Goal: Book appointment/travel/reservation

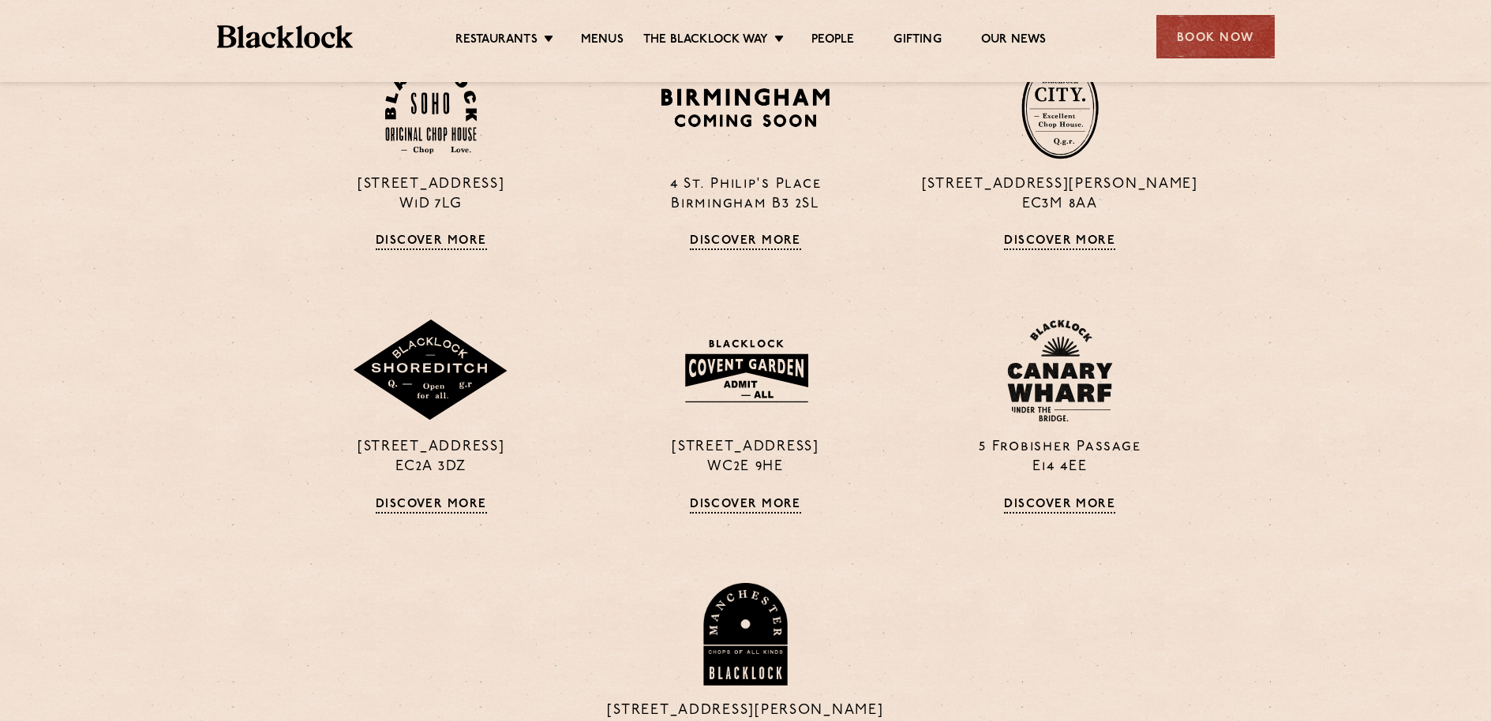
scroll to position [1167, 0]
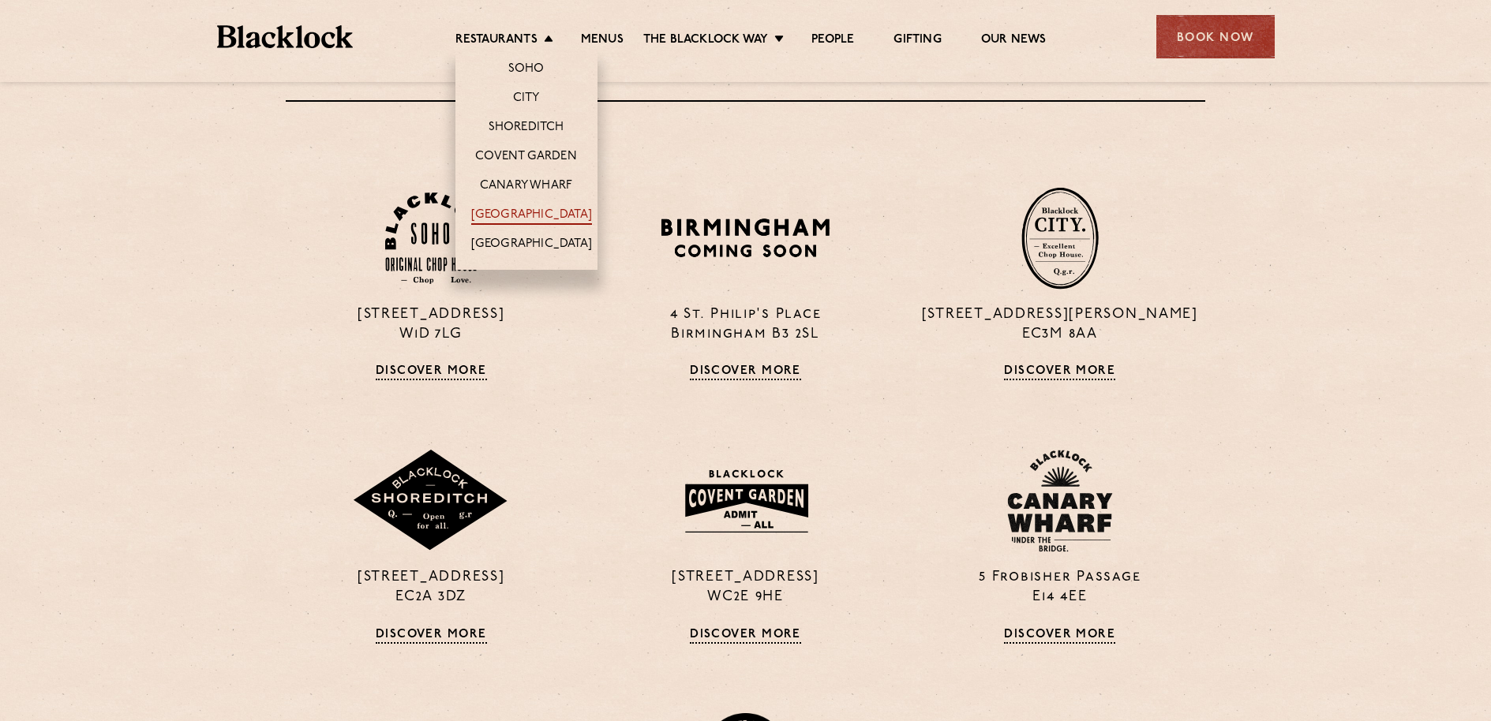
click at [535, 211] on link "[GEOGRAPHIC_DATA]" at bounding box center [531, 216] width 121 height 17
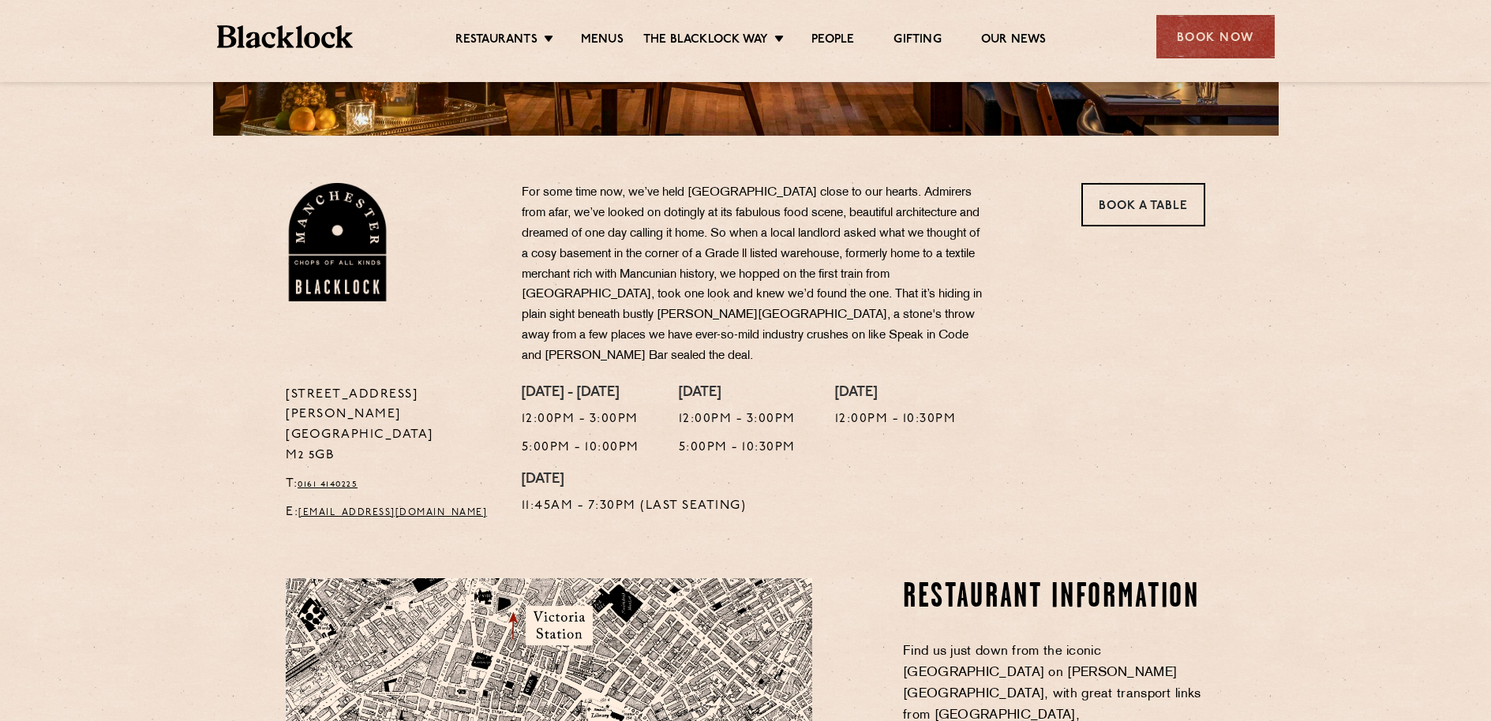
scroll to position [302, 0]
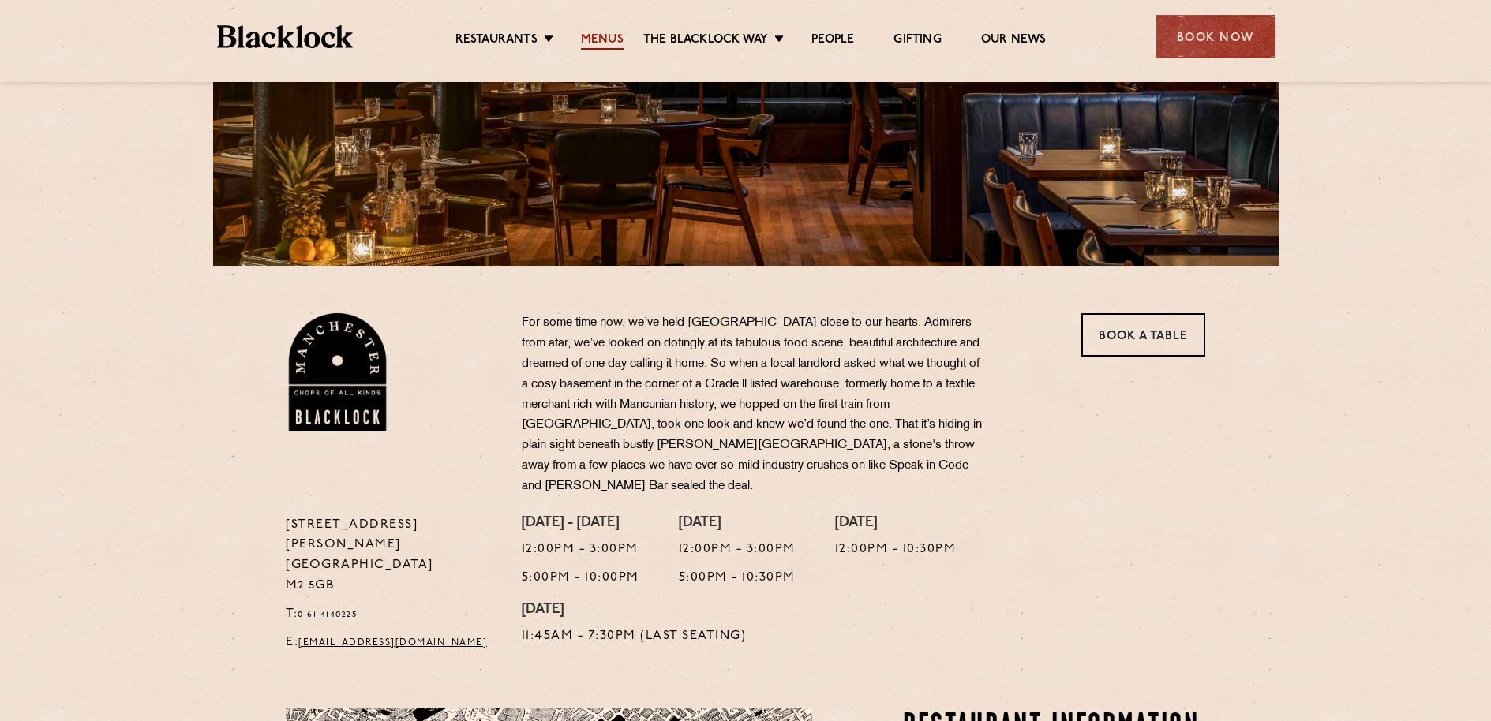
click at [601, 44] on link "Menus" at bounding box center [602, 40] width 43 height 17
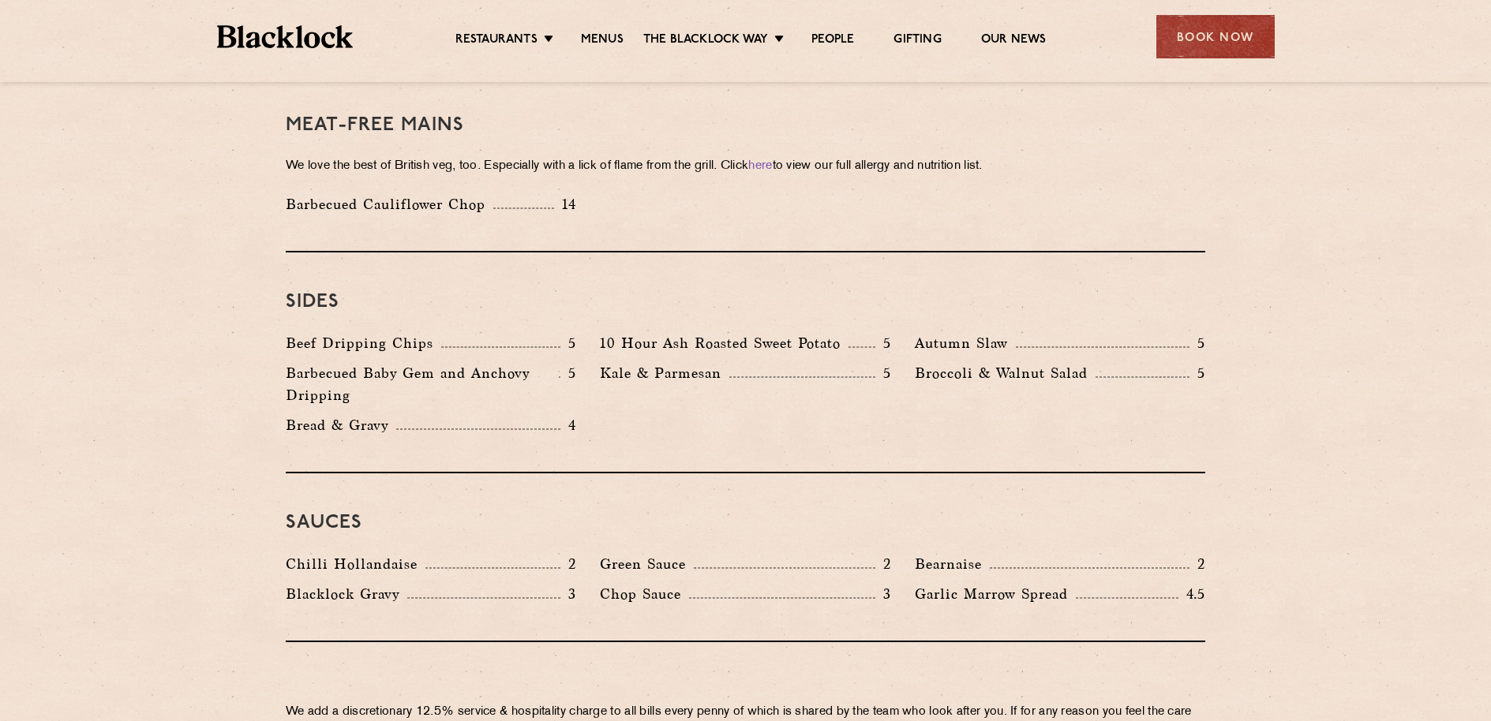
scroll to position [1920, 0]
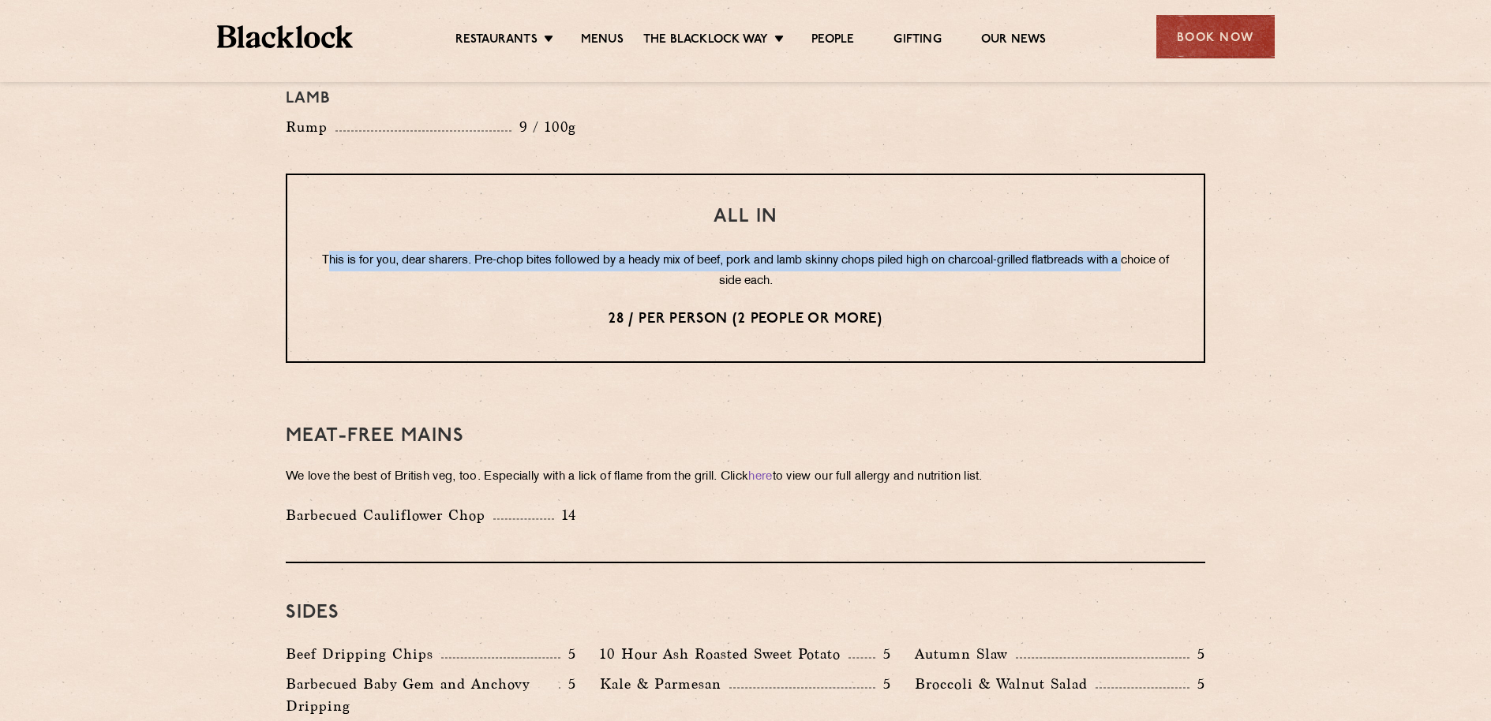
drag, startPoint x: 347, startPoint y: 238, endPoint x: 616, endPoint y: 249, distance: 269.4
click at [616, 251] on p "This is for you, dear sharers. Pre-chop bites followed by a heady mix of beef, …" at bounding box center [745, 271] width 853 height 41
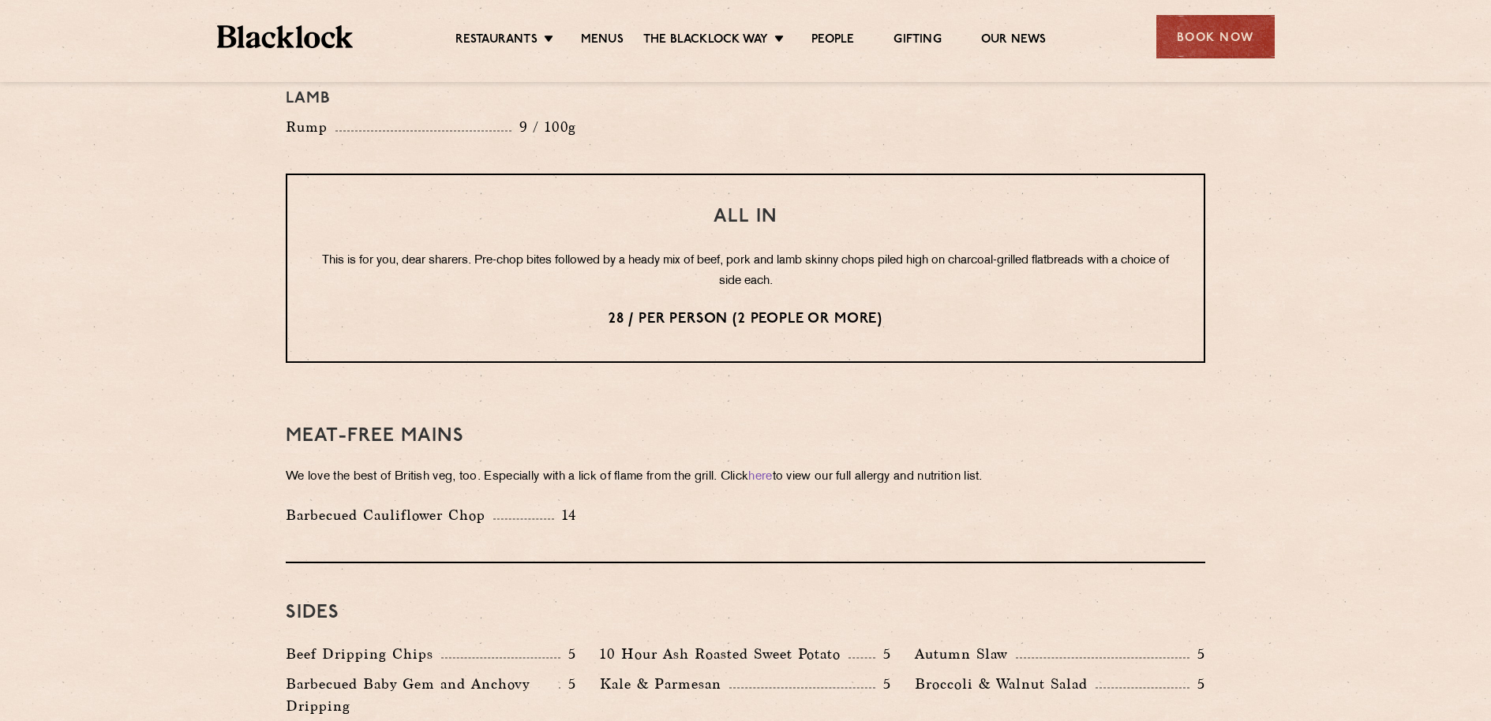
click at [672, 426] on h3 "Meat-Free mains" at bounding box center [746, 436] width 920 height 21
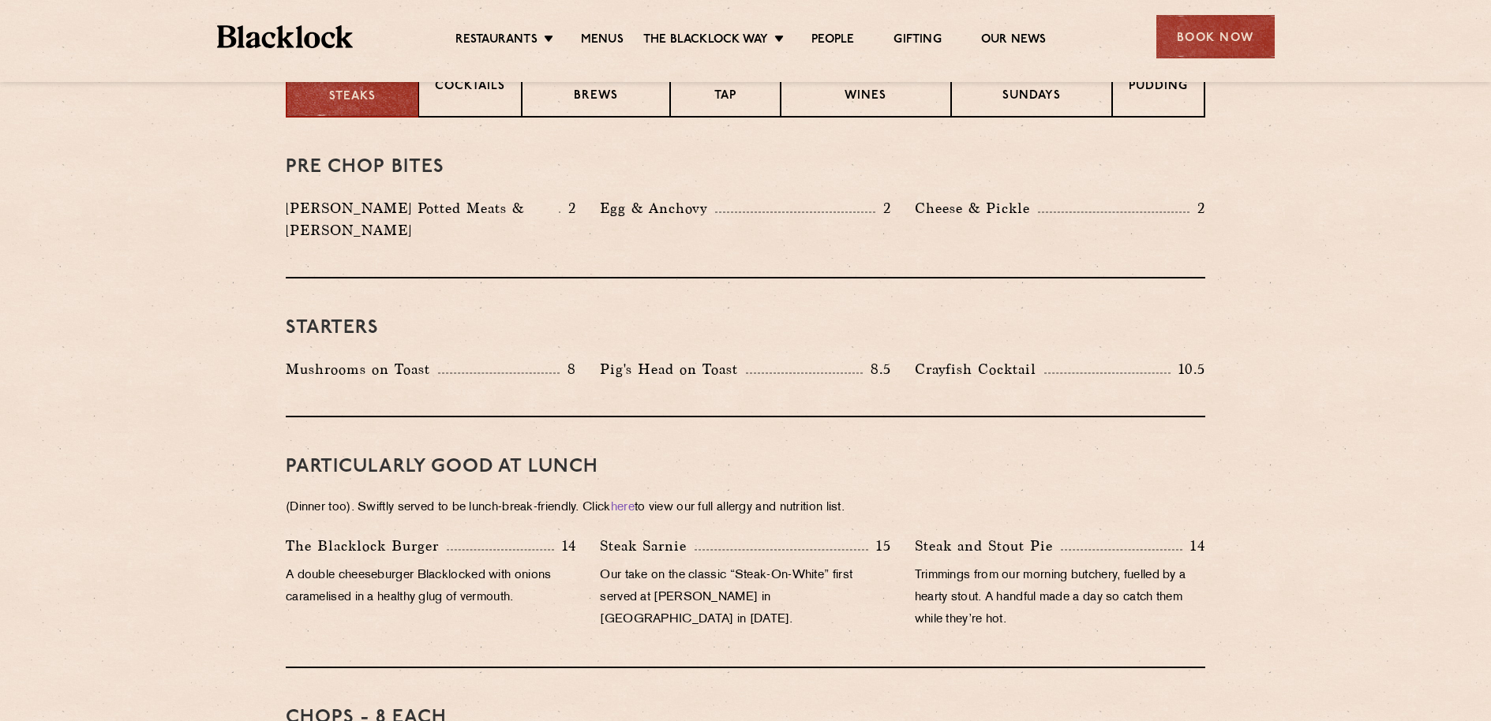
scroll to position [0, 0]
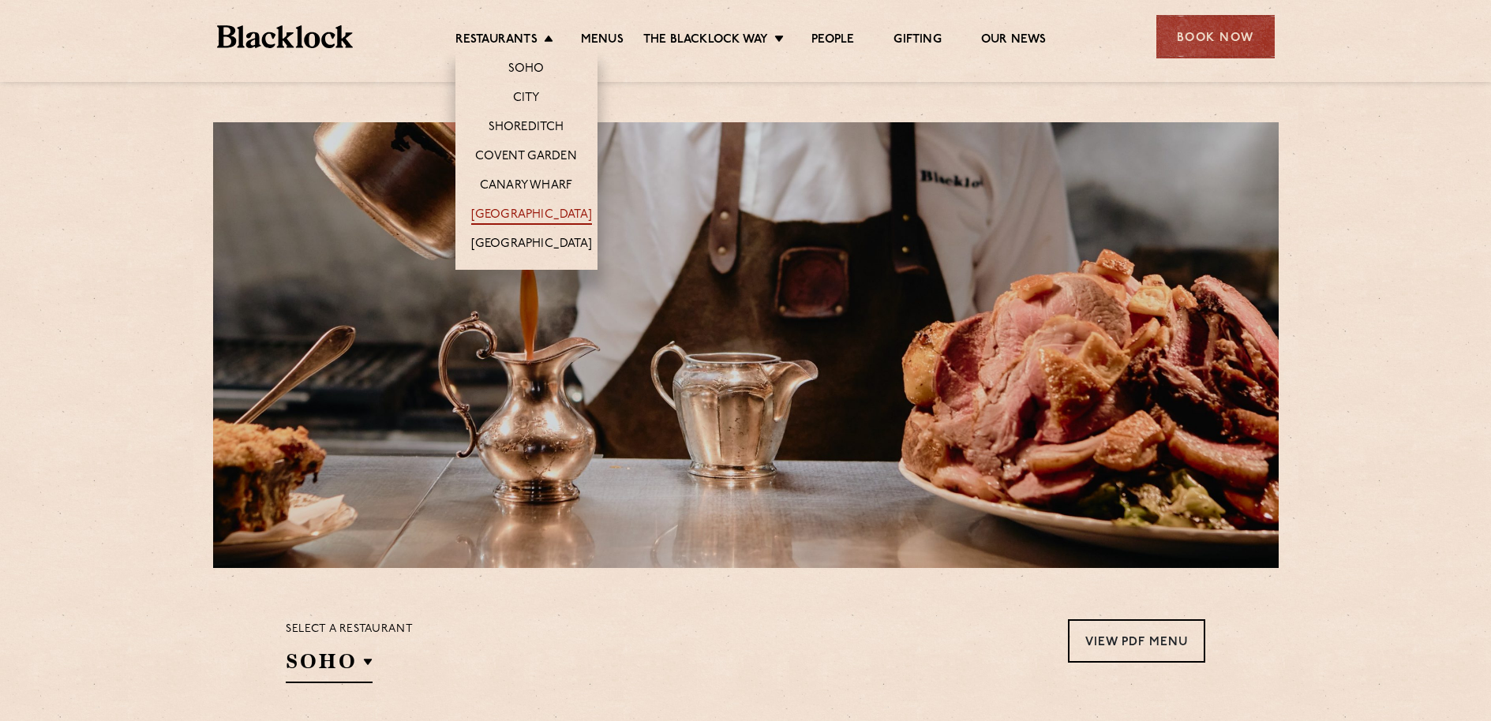
click at [529, 218] on link "[GEOGRAPHIC_DATA]" at bounding box center [531, 216] width 121 height 17
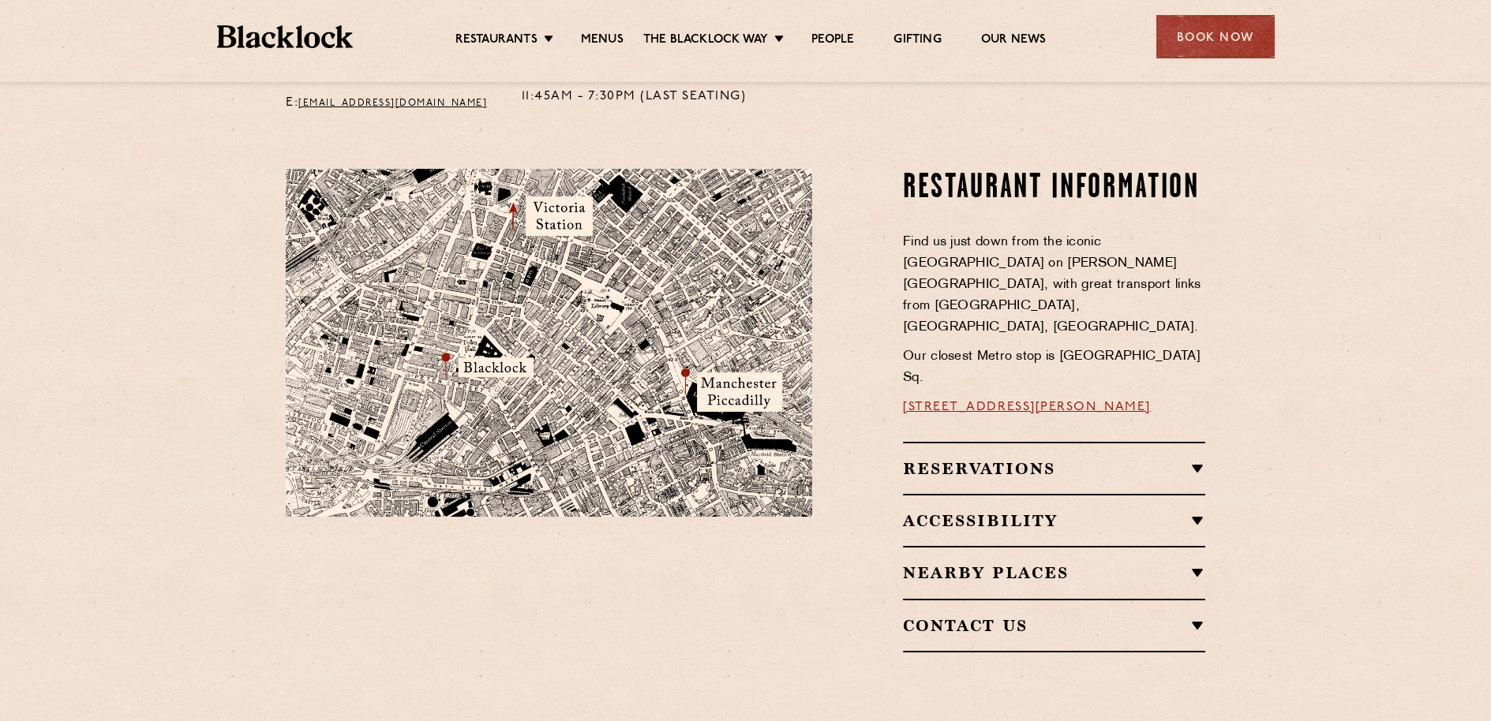
scroll to position [765, 0]
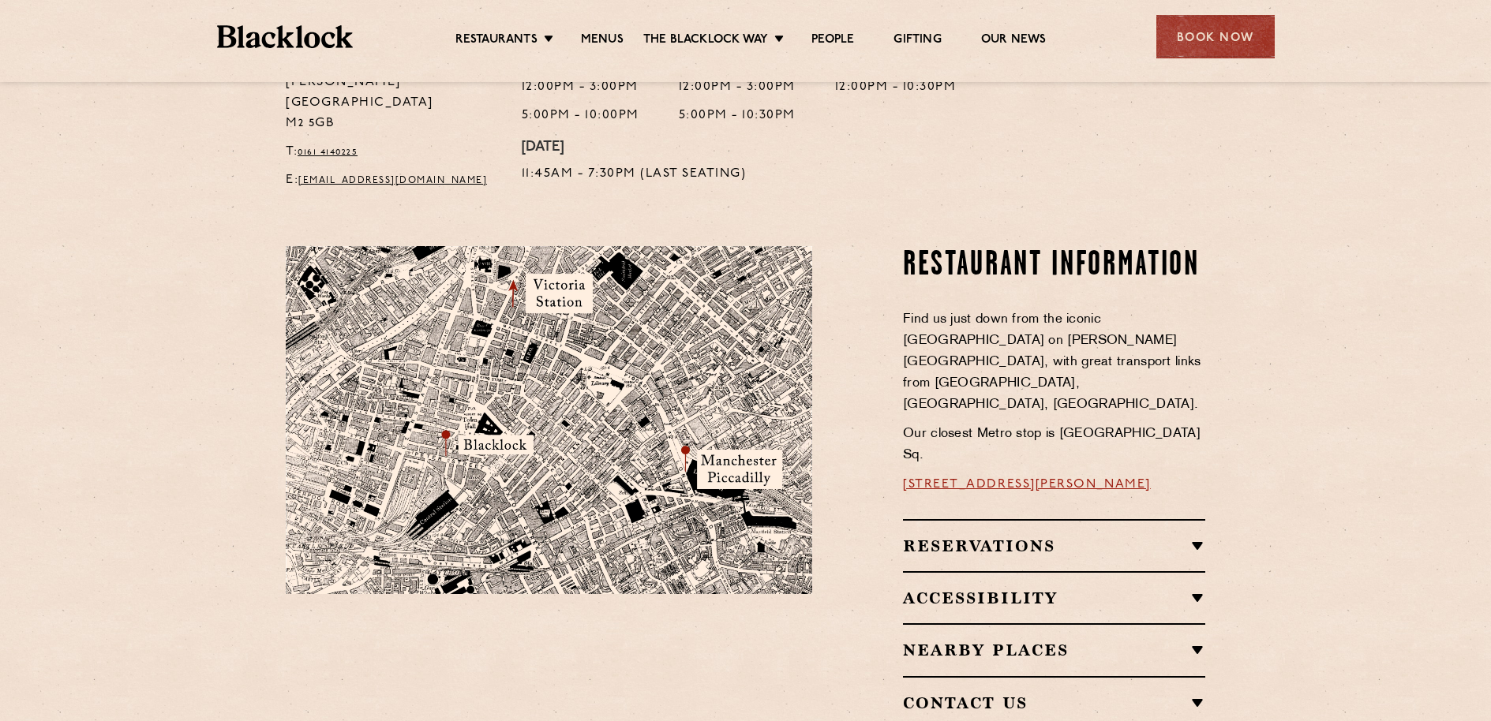
click at [1140, 537] on h2 "Reservations" at bounding box center [1054, 546] width 302 height 19
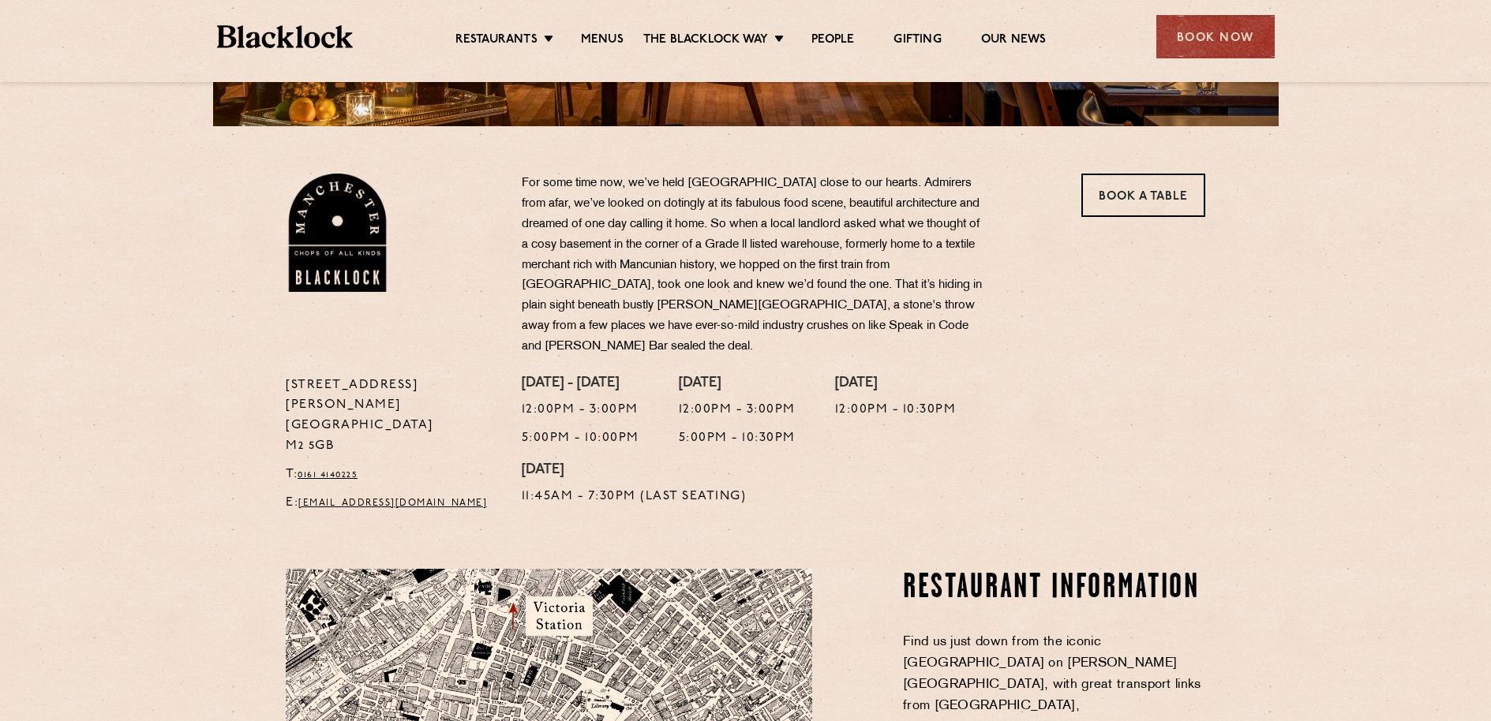
scroll to position [0, 0]
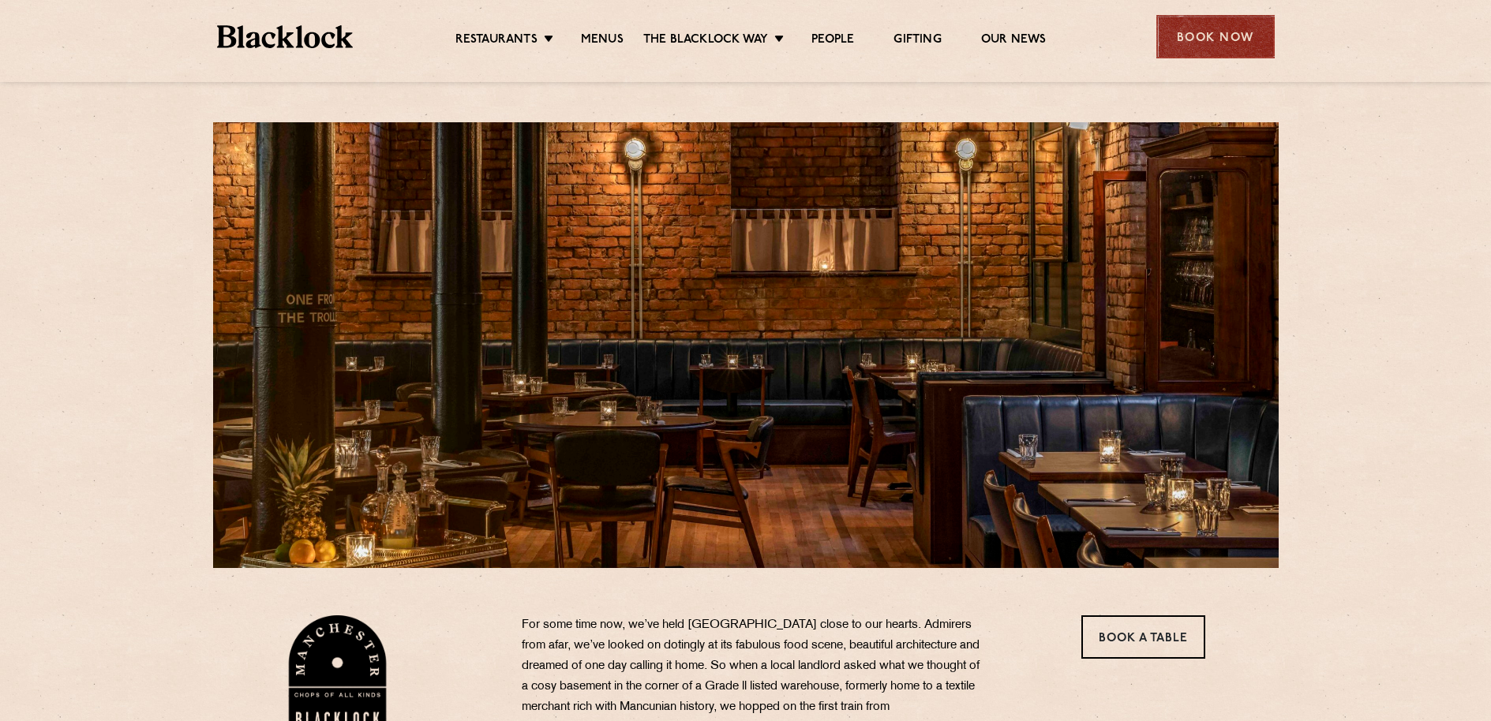
click at [1207, 29] on div "Book Now" at bounding box center [1215, 36] width 118 height 43
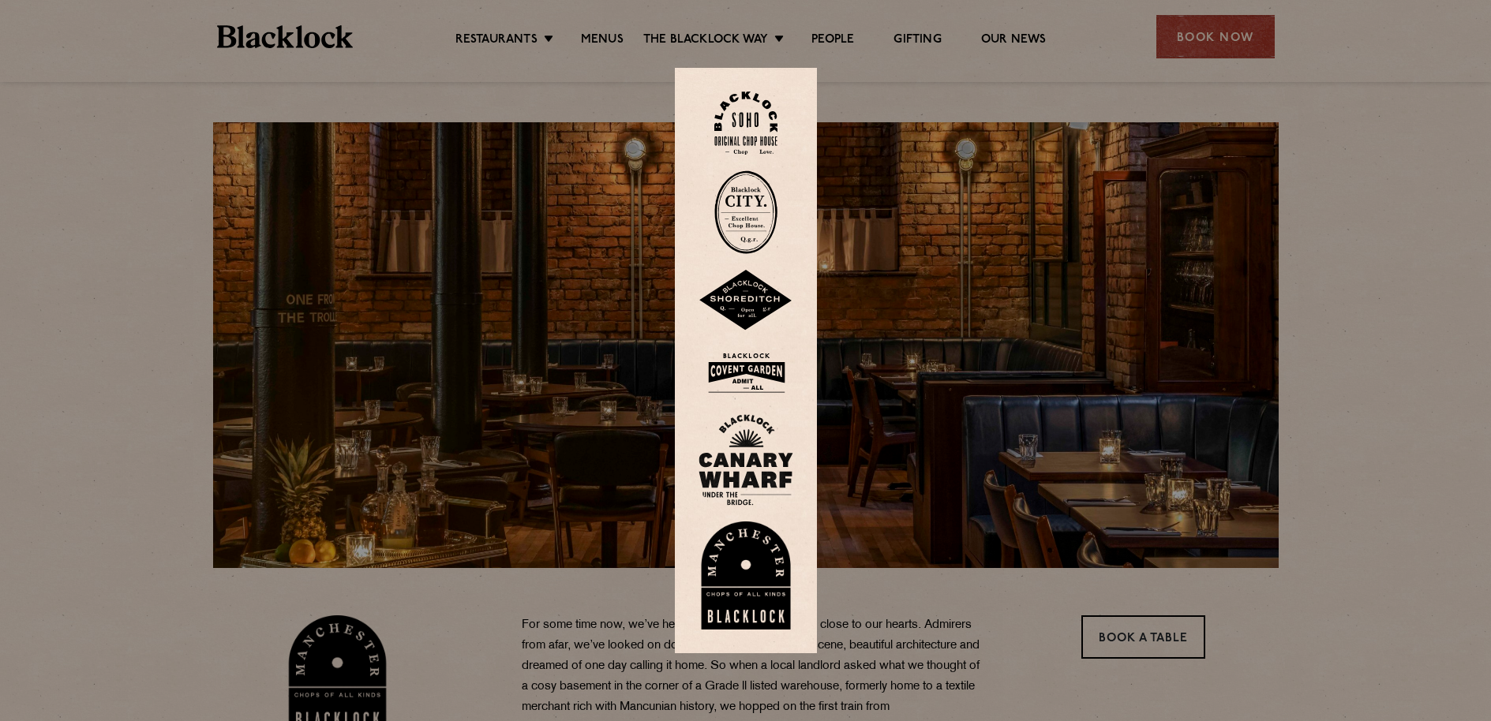
click at [749, 592] on img at bounding box center [746, 576] width 95 height 109
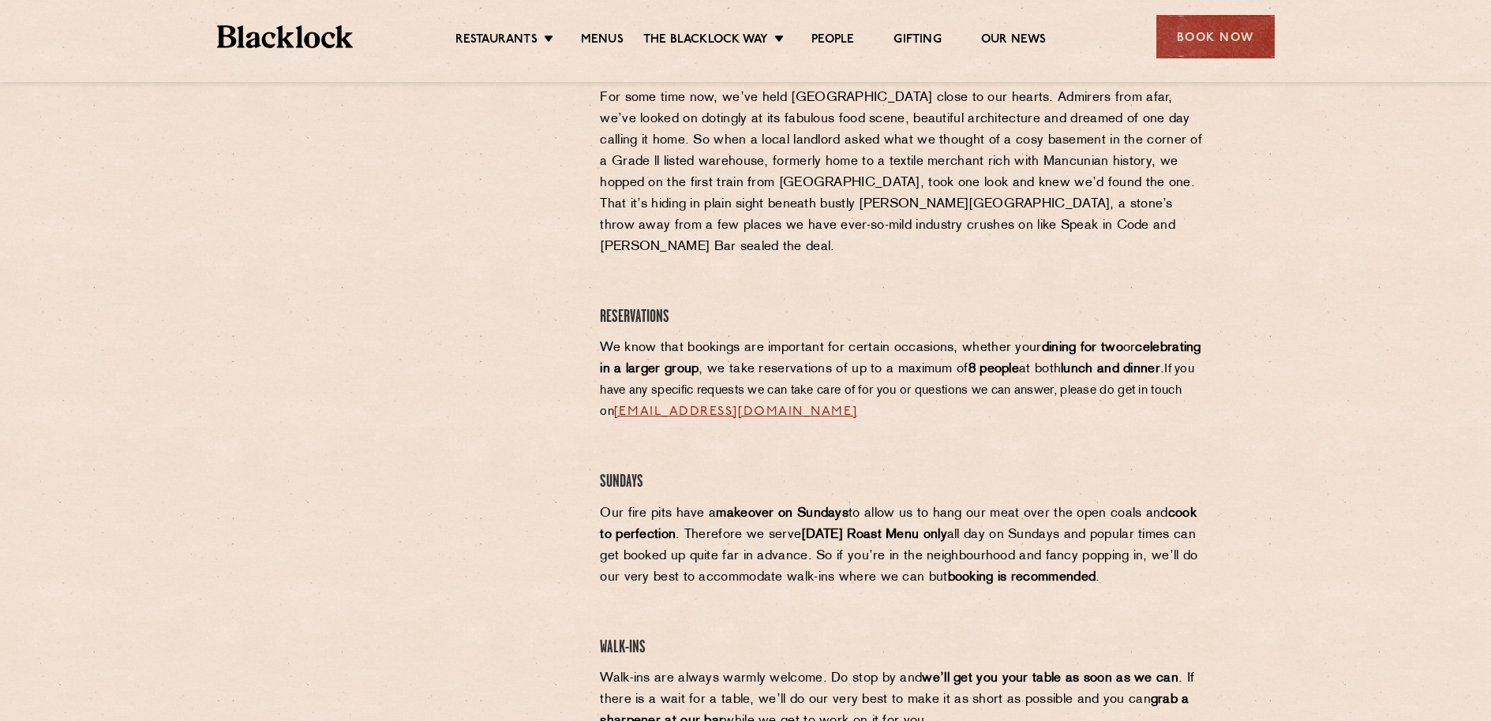
scroll to position [459, 0]
